Goal: Navigation & Orientation: Find specific page/section

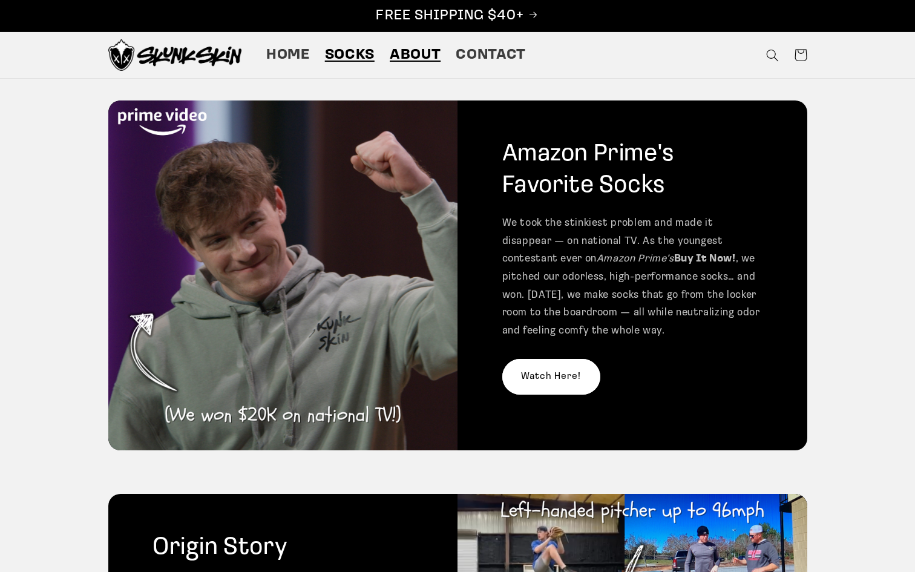
click at [336, 50] on span "Socks" at bounding box center [350, 55] width 50 height 19
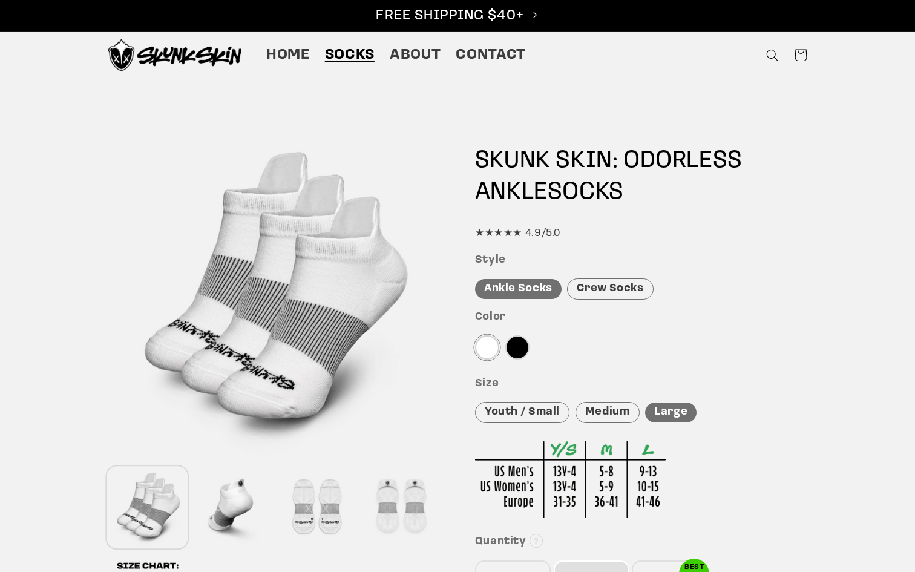
click at [241, 475] on div at bounding box center [232, 507] width 79 height 80
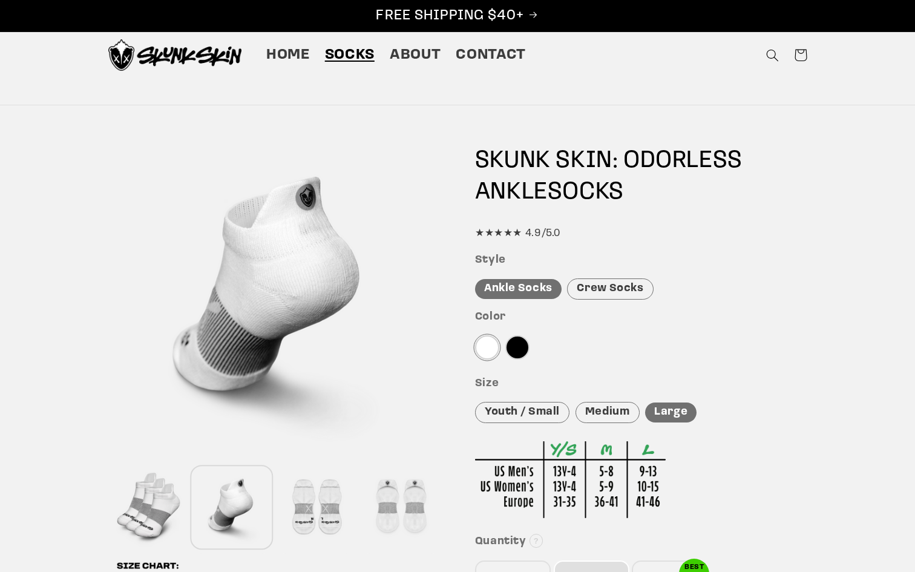
click at [349, 500] on div at bounding box center [316, 507] width 79 height 80
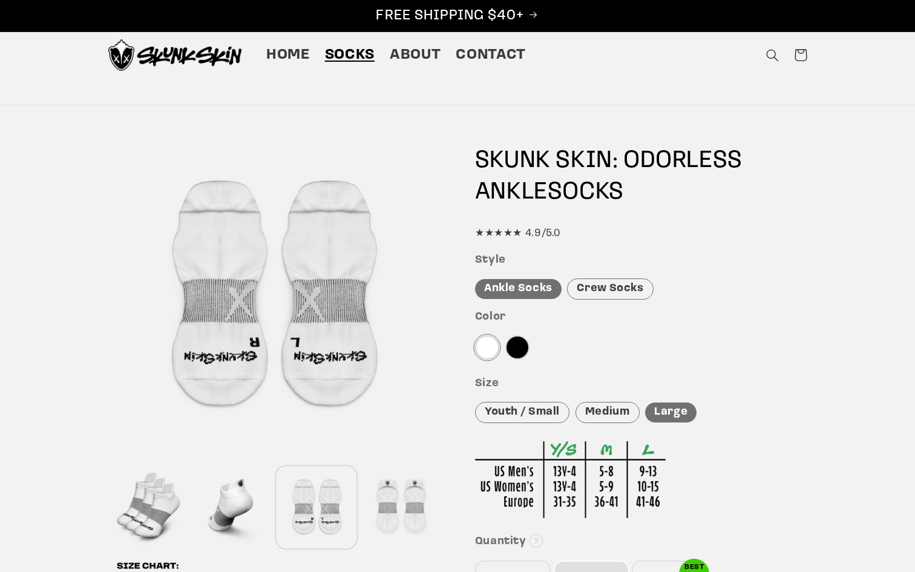
click at [383, 503] on div at bounding box center [400, 507] width 79 height 80
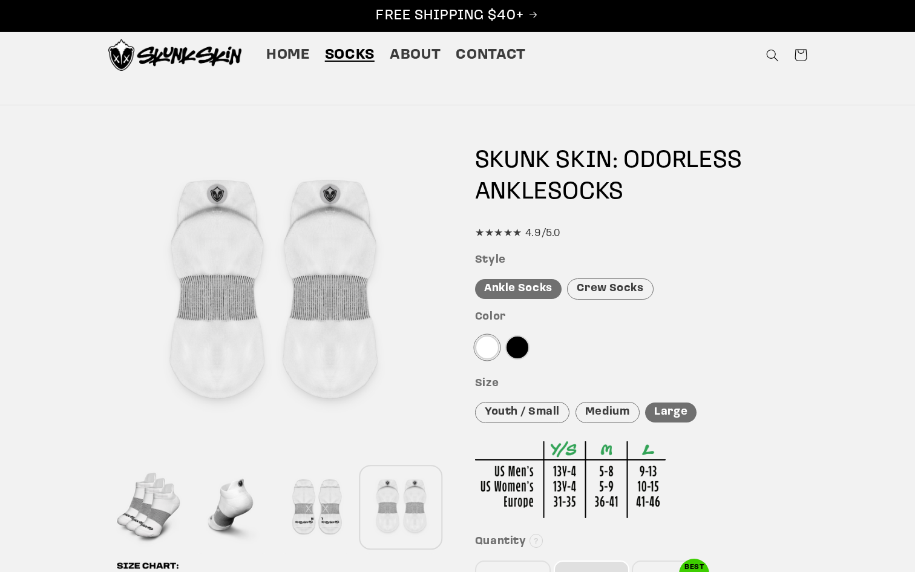
click at [305, 491] on div at bounding box center [316, 507] width 79 height 80
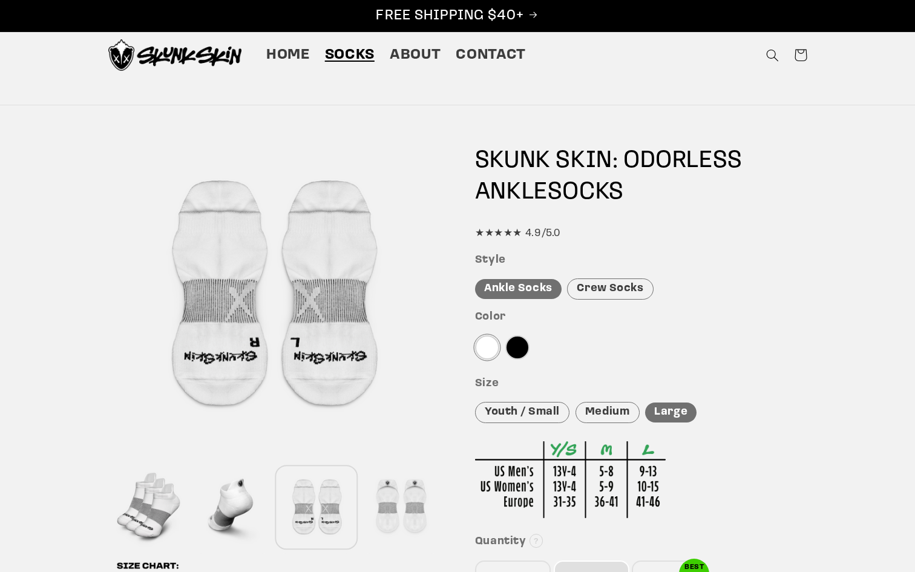
click at [613, 294] on div "Crew Socks" at bounding box center [610, 289] width 86 height 21
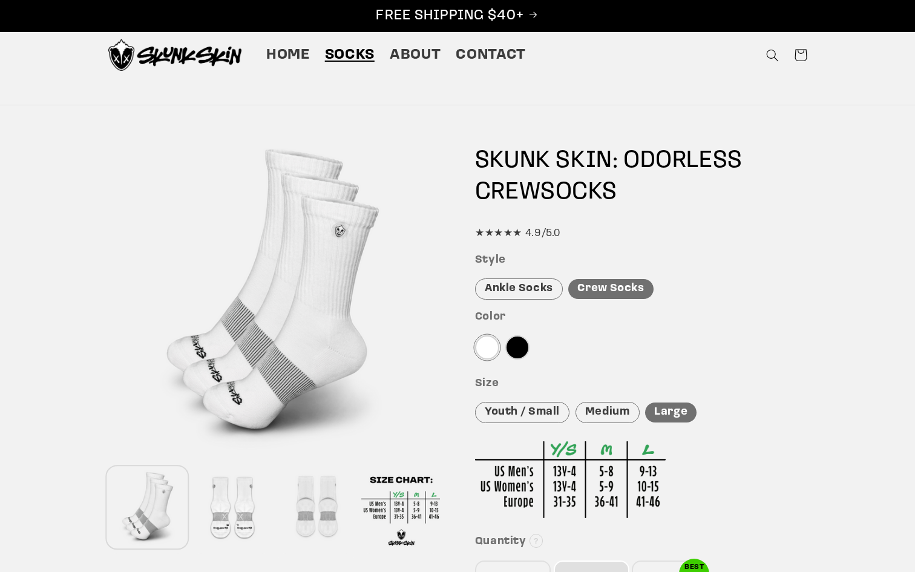
click at [518, 274] on div "Style Ankle Socks Crew Socks" at bounding box center [641, 277] width 332 height 46
click at [518, 283] on div "Ankle Socks" at bounding box center [519, 289] width 88 height 21
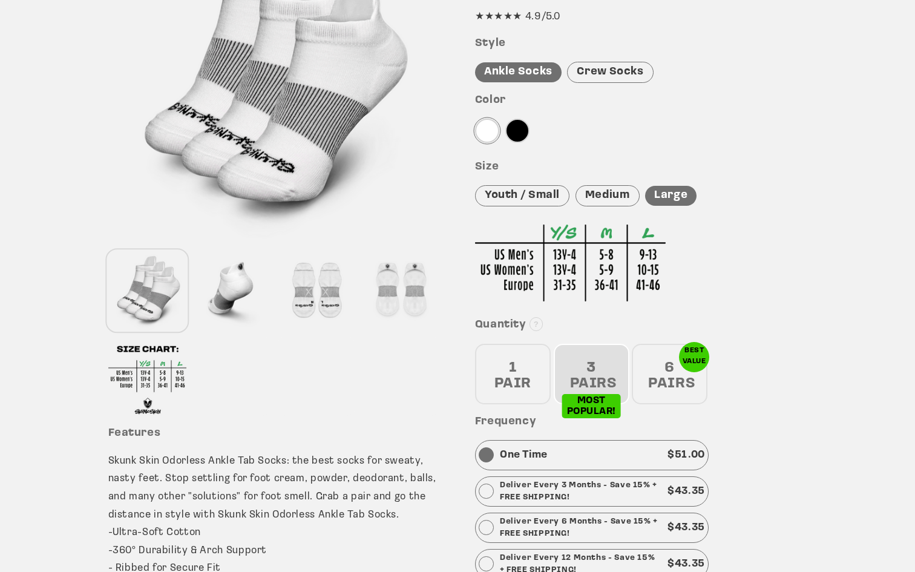
scroll to position [326, 0]
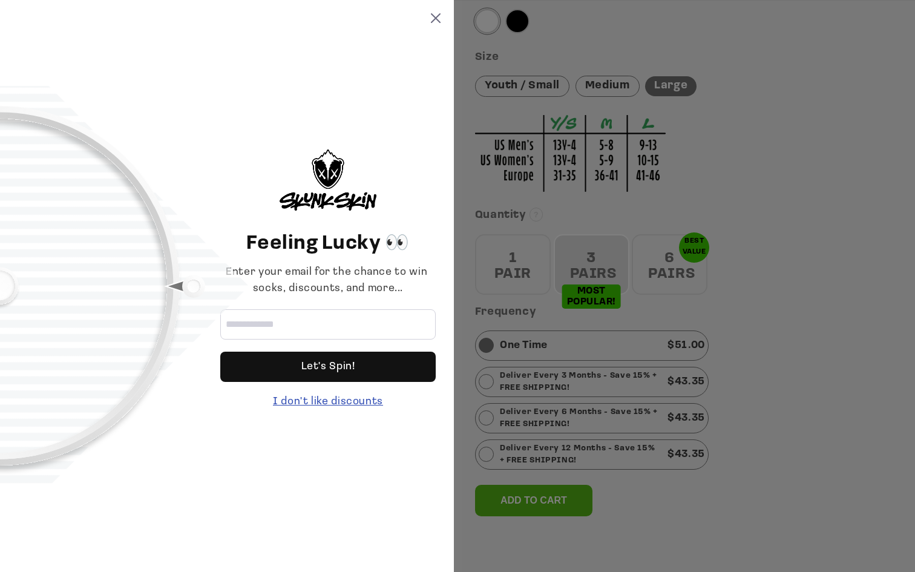
click at [342, 396] on div "I don't like discounts" at bounding box center [328, 402] width 216 height 16
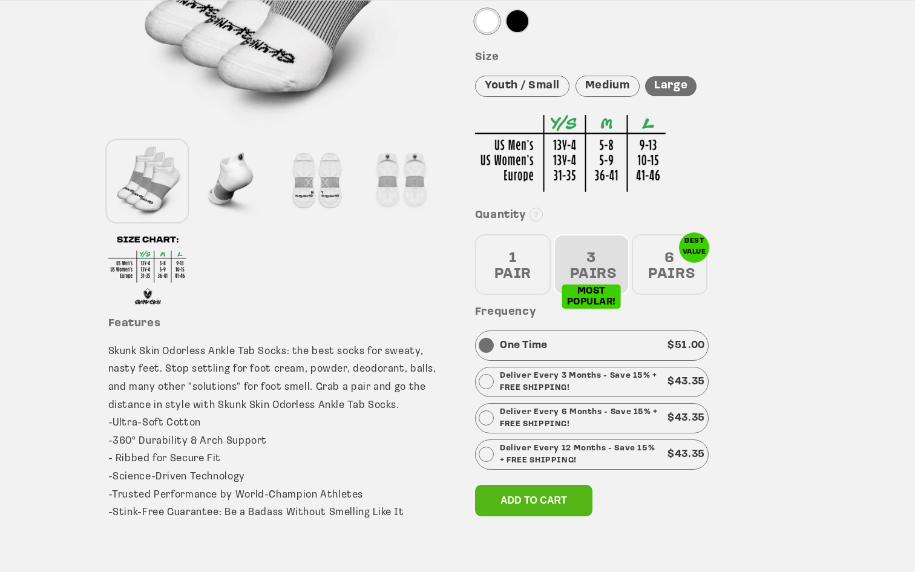
click at [240, 191] on div at bounding box center [232, 181] width 79 height 80
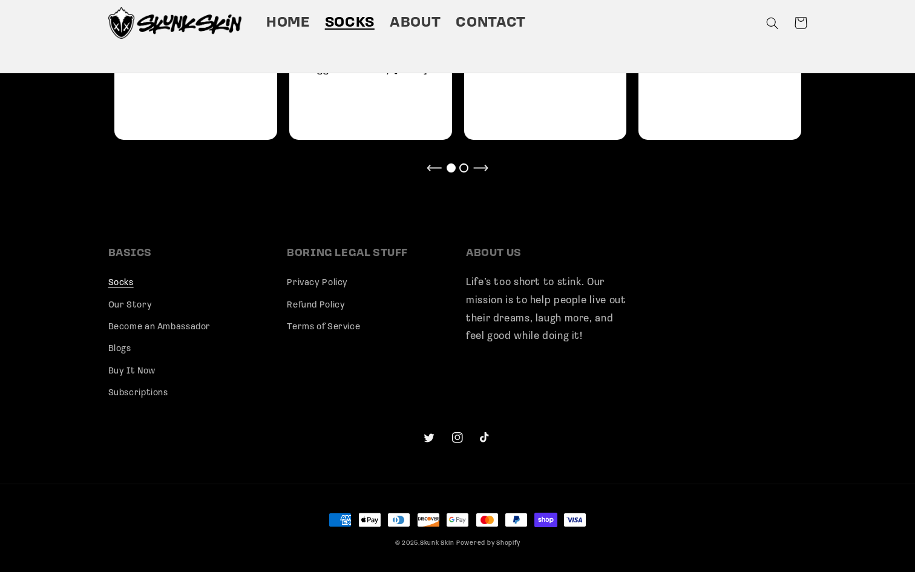
scroll to position [1109, 0]
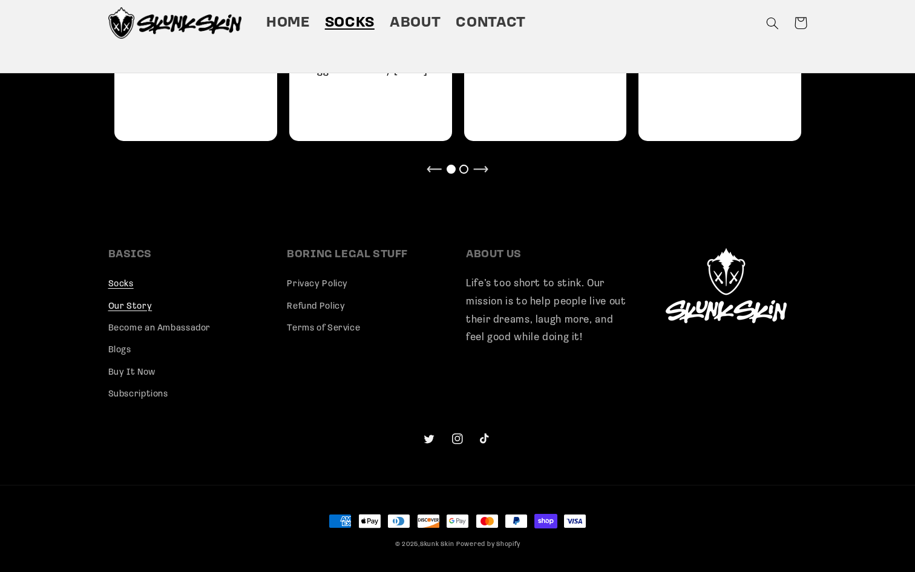
click at [138, 298] on link "Our Story" at bounding box center [130, 306] width 44 height 22
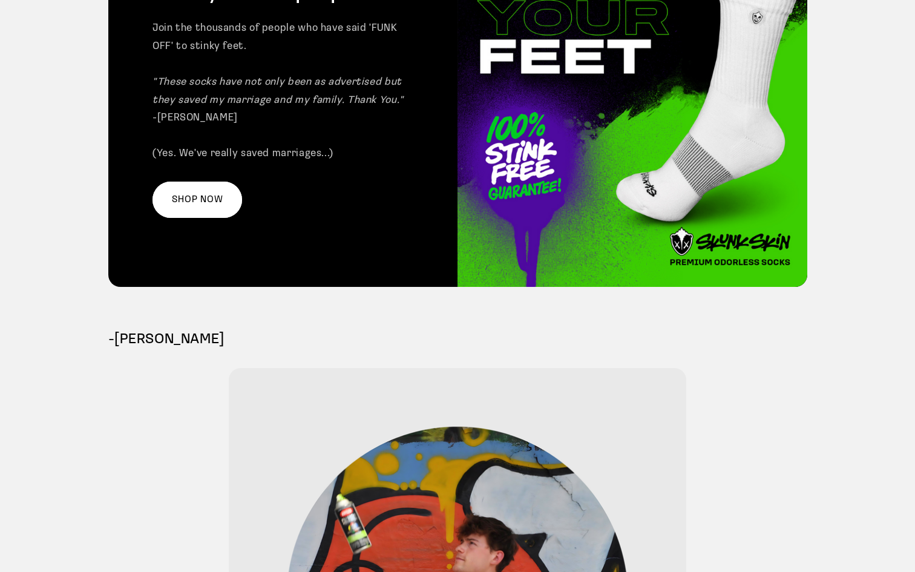
scroll to position [2450, 0]
